Goal: Task Accomplishment & Management: Use online tool/utility

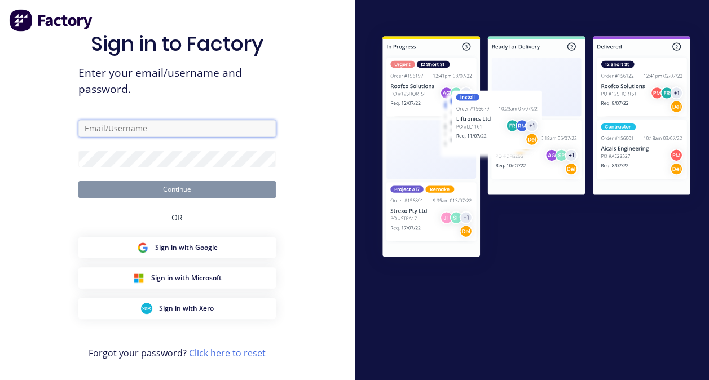
click at [168, 131] on input "text" at bounding box center [176, 128] width 197 height 17
type input "[EMAIL_ADDRESS][DOMAIN_NAME]"
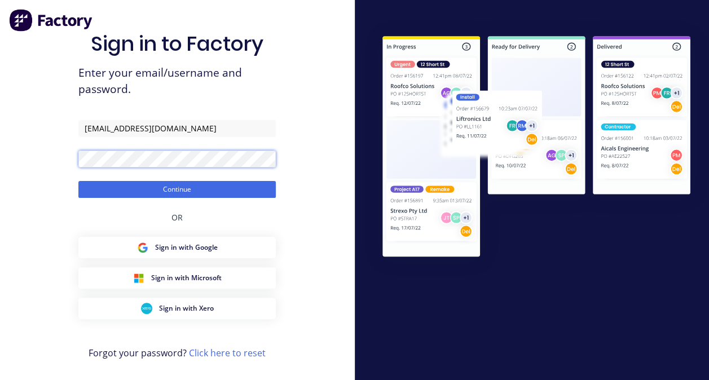
click at [78, 181] on button "Continue" at bounding box center [176, 189] width 197 height 17
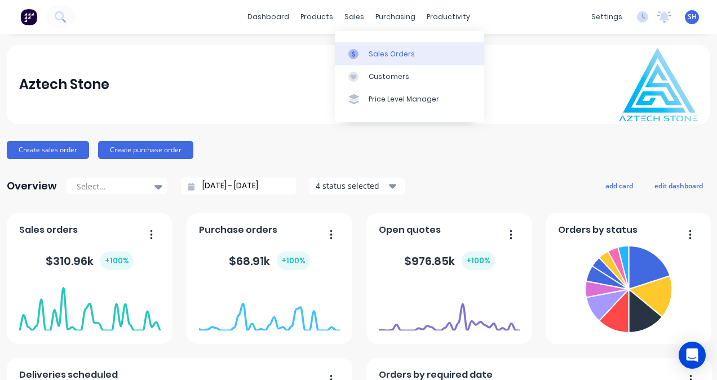
click at [364, 60] on link "Sales Orders" at bounding box center [409, 53] width 149 height 23
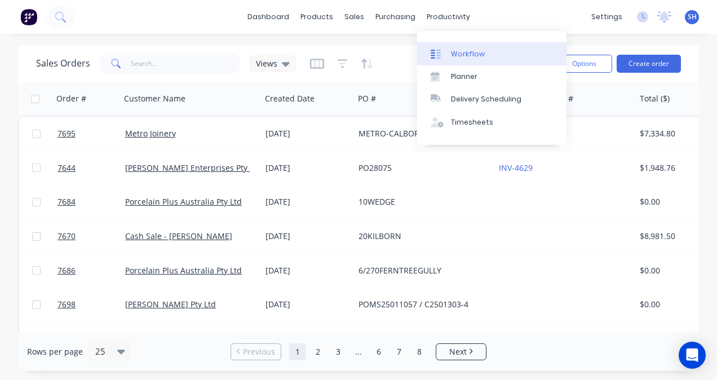
click at [466, 64] on link "Workflow" at bounding box center [491, 53] width 149 height 23
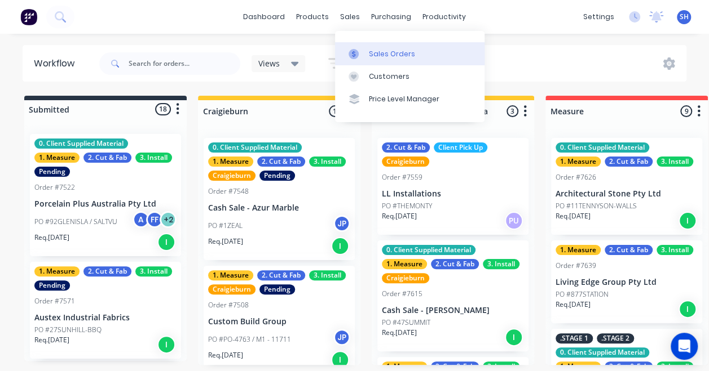
click at [384, 54] on div "Sales Orders" at bounding box center [392, 54] width 46 height 10
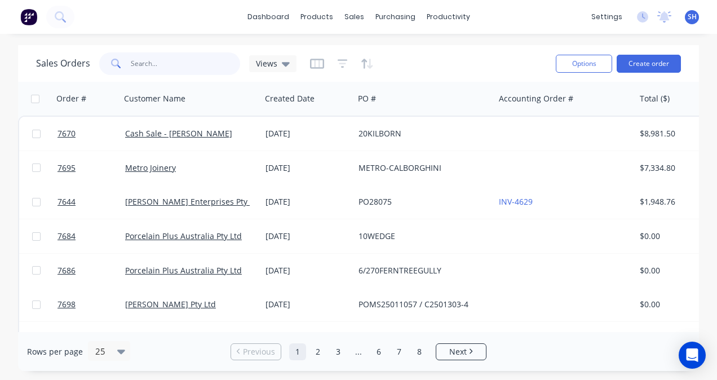
click at [169, 63] on input "text" at bounding box center [186, 63] width 110 height 23
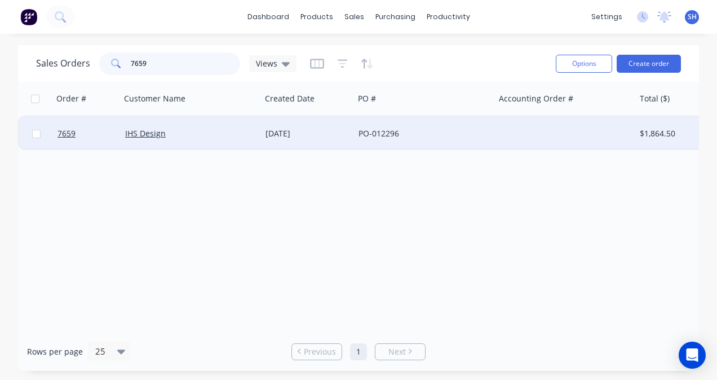
type input "7659"
click at [255, 134] on div "IHS Design" at bounding box center [190, 133] width 131 height 11
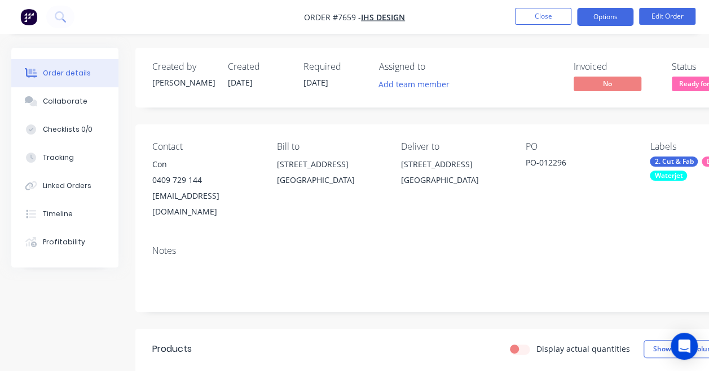
click at [611, 25] on button "Options" at bounding box center [605, 17] width 56 height 18
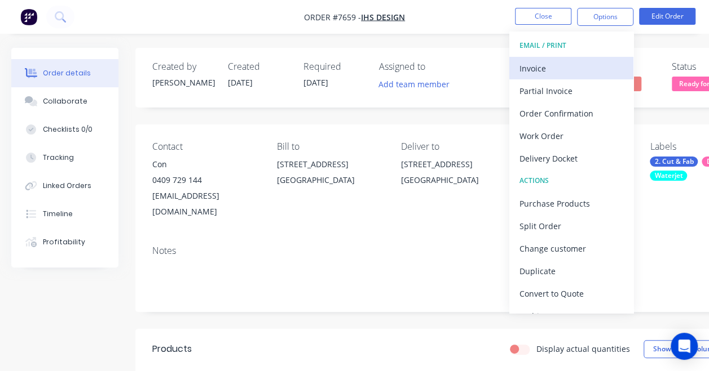
click at [575, 69] on div "Invoice" at bounding box center [571, 68] width 104 height 16
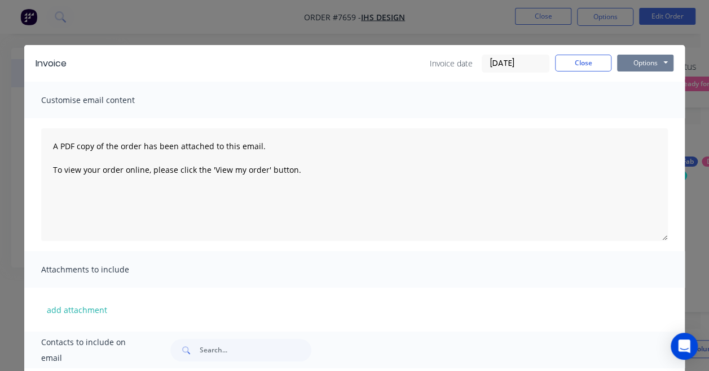
click at [648, 64] on button "Options" at bounding box center [645, 63] width 56 height 17
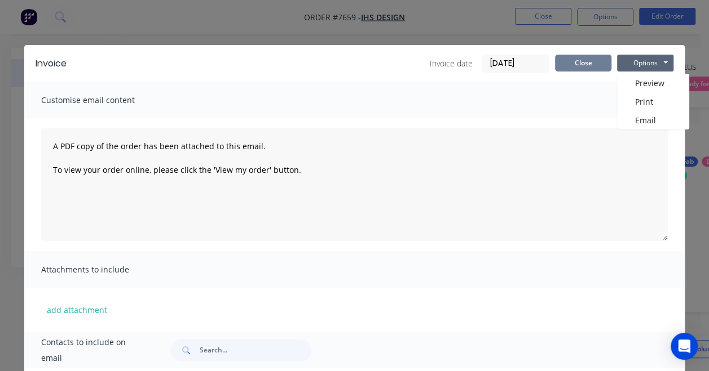
click at [570, 61] on button "Close" at bounding box center [583, 63] width 56 height 17
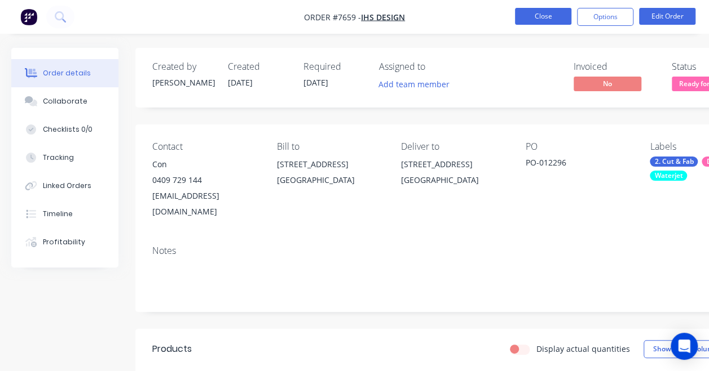
click at [539, 18] on button "Close" at bounding box center [543, 16] width 56 height 17
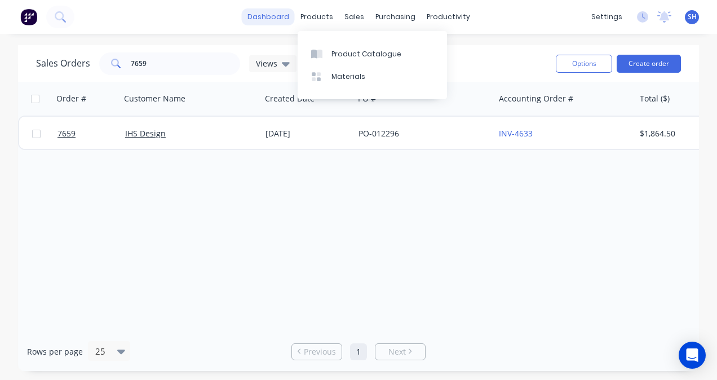
click at [260, 8] on link "dashboard" at bounding box center [268, 16] width 53 height 17
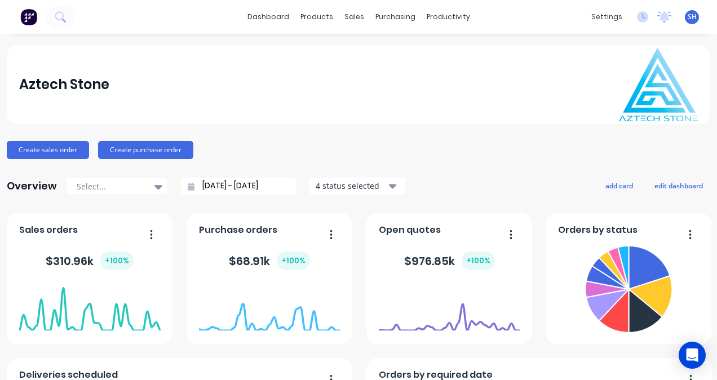
click at [263, 188] on input "[DATE] - [DATE]" at bounding box center [242, 186] width 97 height 17
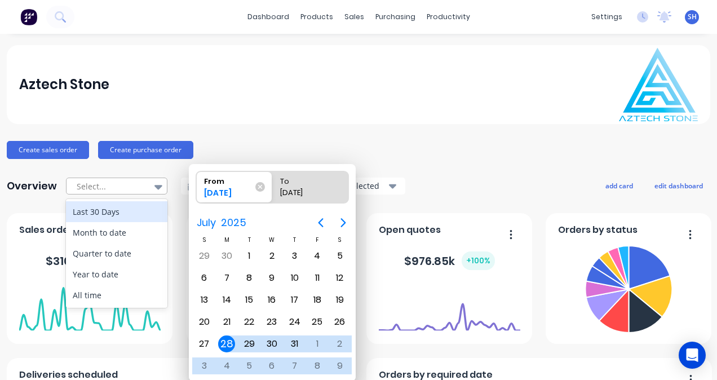
click at [134, 185] on div at bounding box center [111, 186] width 71 height 14
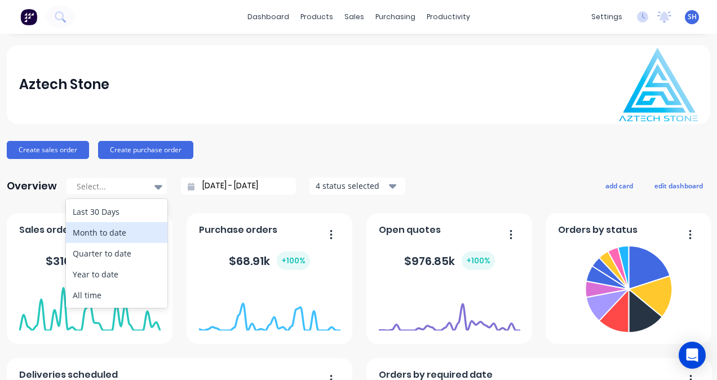
drag, startPoint x: 129, startPoint y: 227, endPoint x: 145, endPoint y: 223, distance: 17.2
click at [129, 227] on div "Month to date" at bounding box center [116, 232] width 101 height 21
type input "[DATE] - [DATE]"
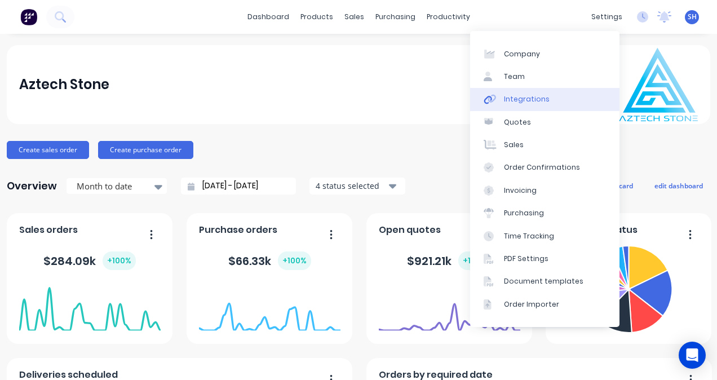
click at [560, 100] on link "Integrations" at bounding box center [544, 99] width 149 height 23
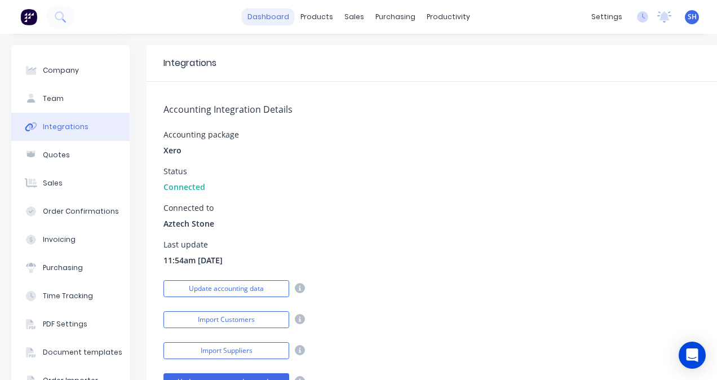
click at [260, 20] on link "dashboard" at bounding box center [268, 16] width 53 height 17
